Goal: Transaction & Acquisition: Purchase product/service

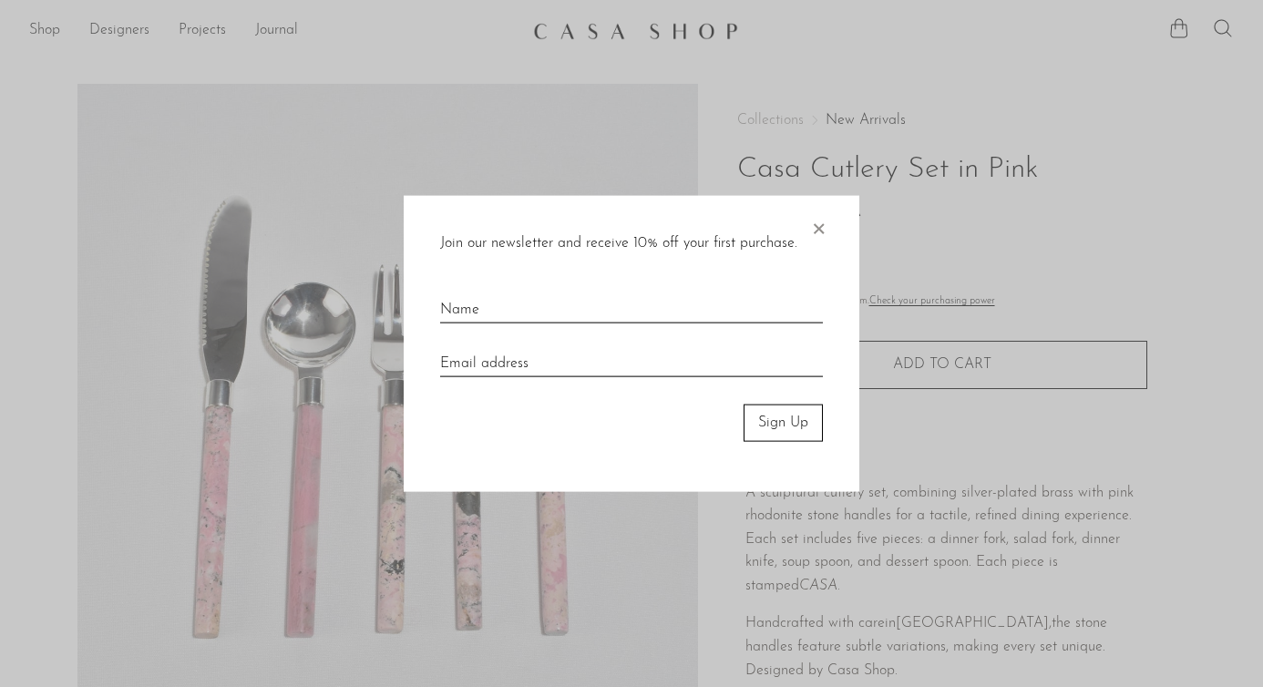
click at [819, 231] on span "×" at bounding box center [818, 225] width 18 height 58
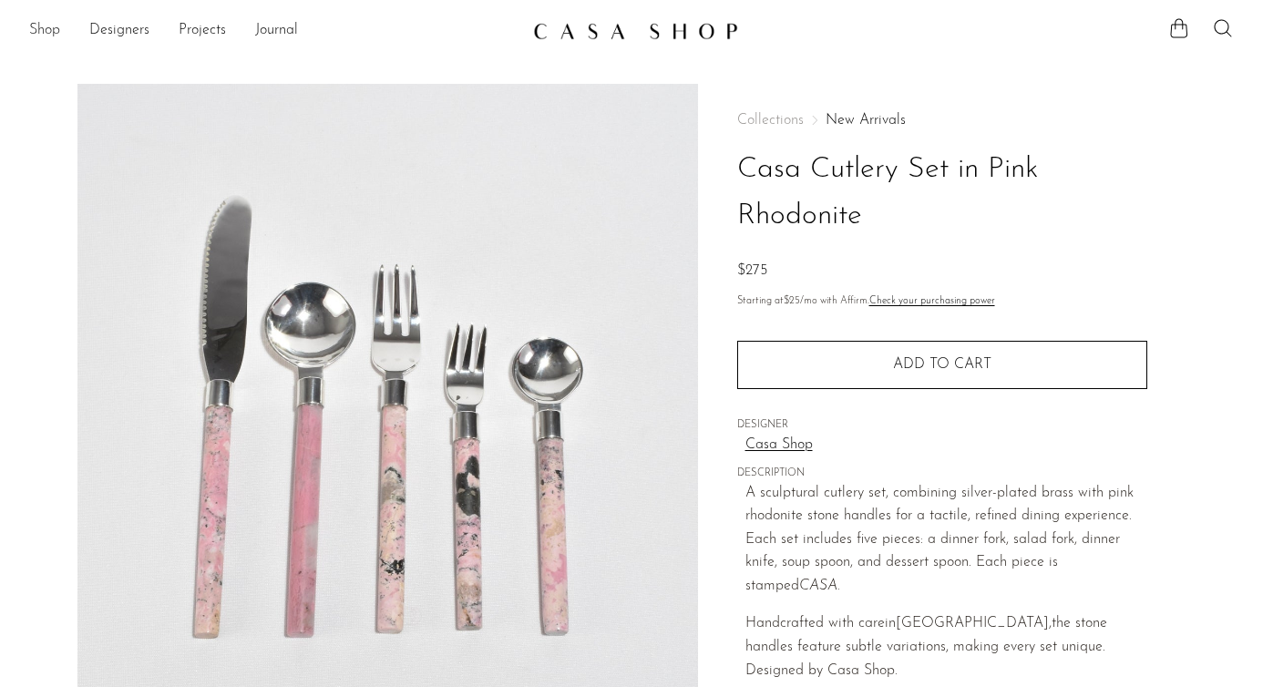
click at [44, 35] on link "Shop" at bounding box center [44, 31] width 31 height 24
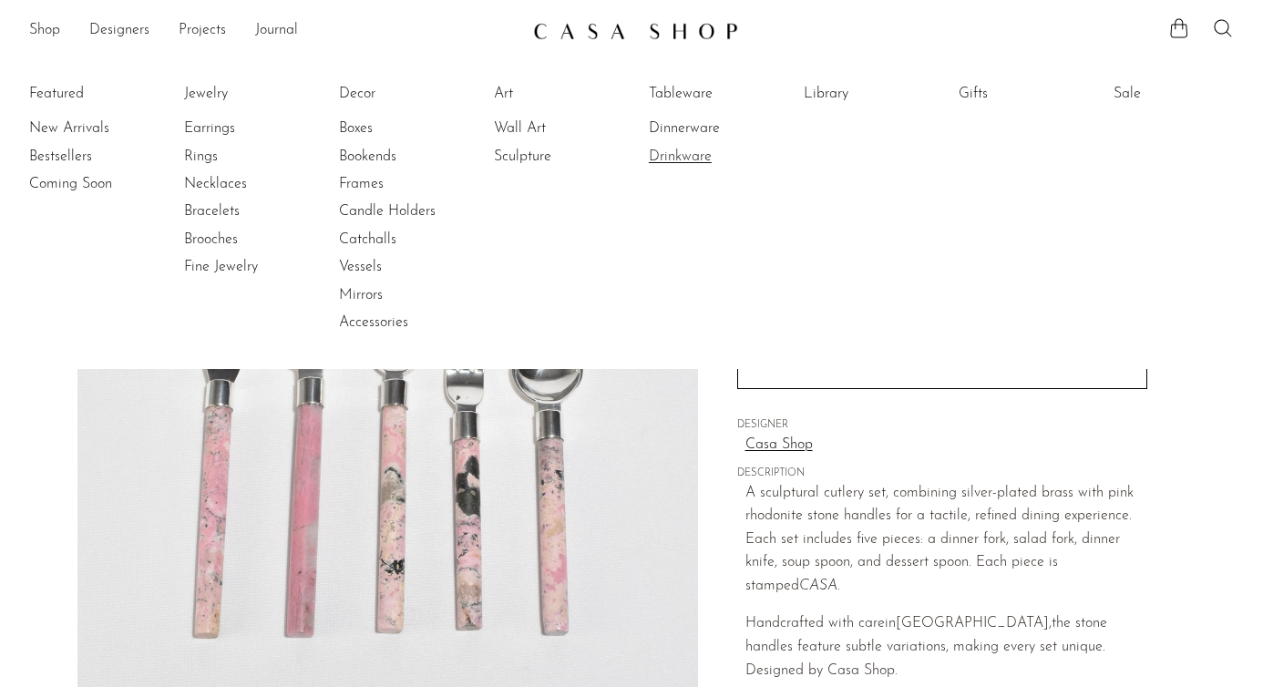
click at [683, 153] on link "Drinkware" at bounding box center [717, 157] width 137 height 20
click at [681, 129] on link "Dinnerware" at bounding box center [717, 128] width 137 height 20
click at [382, 206] on link "Candle Holders" at bounding box center [407, 211] width 137 height 20
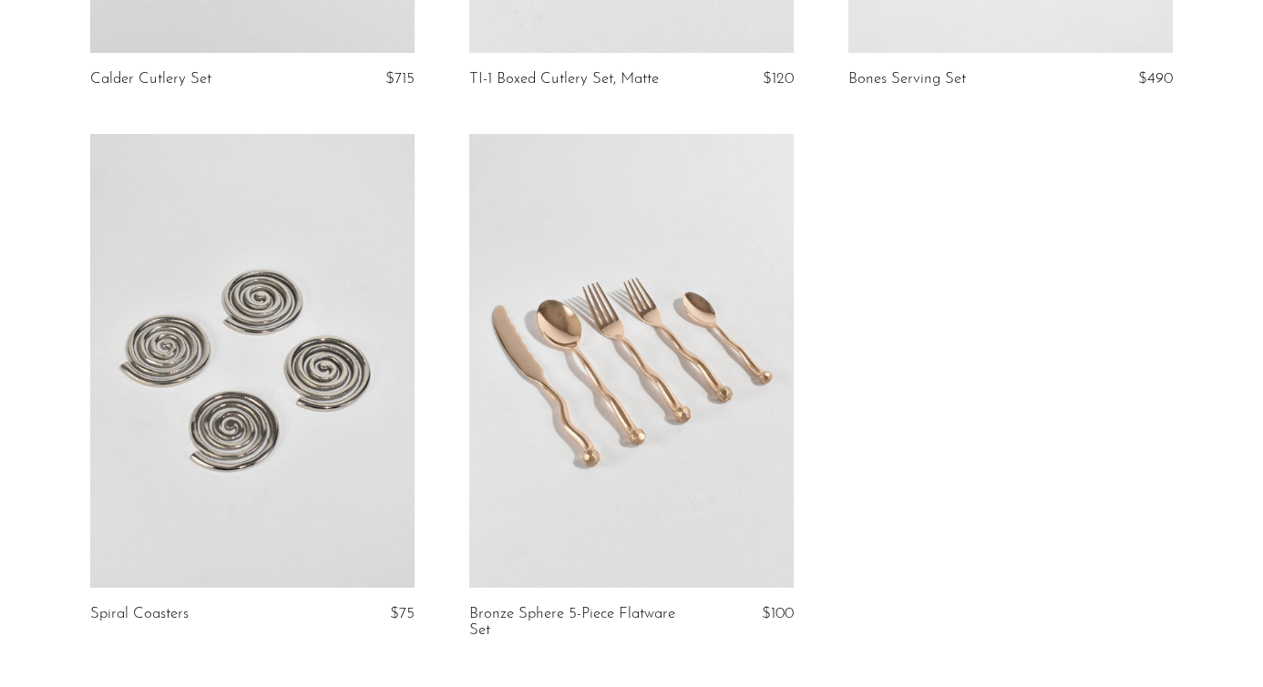
scroll to position [6227, 0]
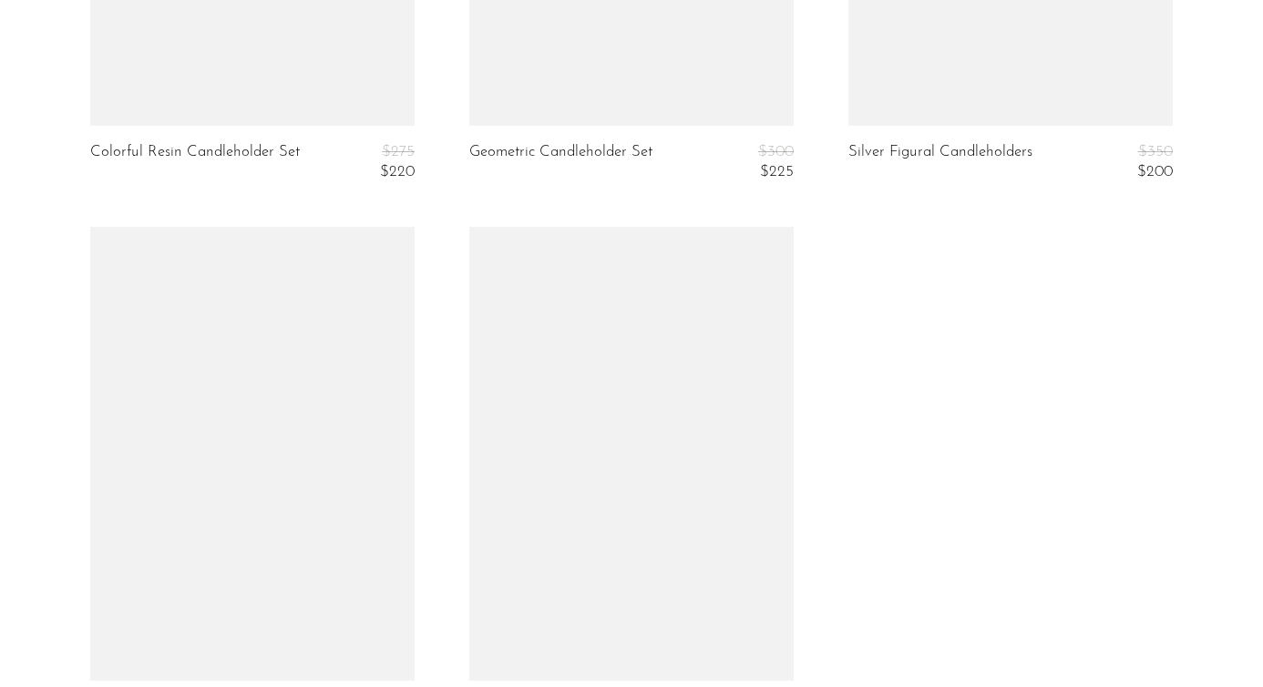
scroll to position [1640, 0]
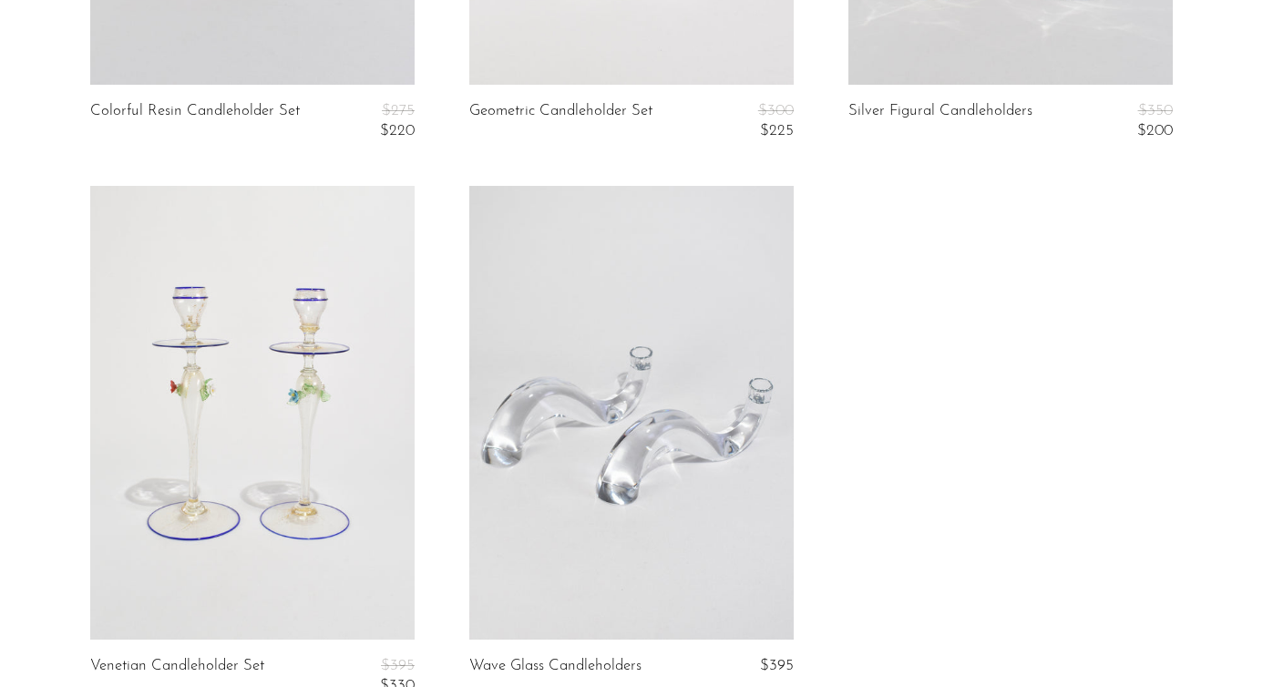
click at [575, 417] on link at bounding box center [631, 413] width 324 height 454
